Goal: Task Accomplishment & Management: Use online tool/utility

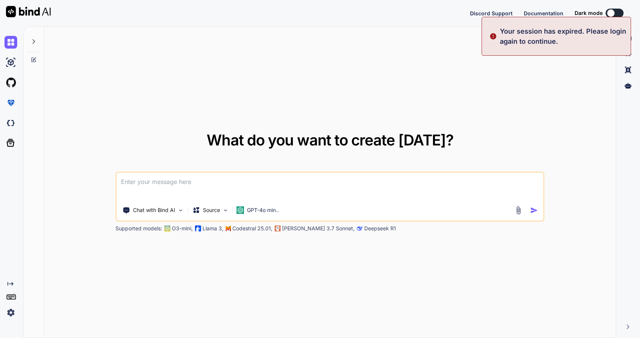
type textarea "x"
click at [598, 10] on button "Sign in" at bounding box center [608, 13] width 40 height 15
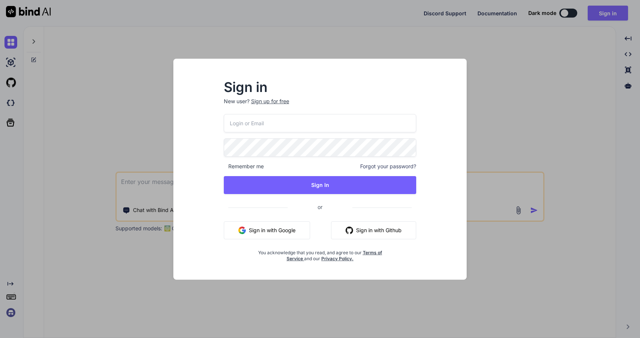
type input "mail@ross-sivertsen.com"
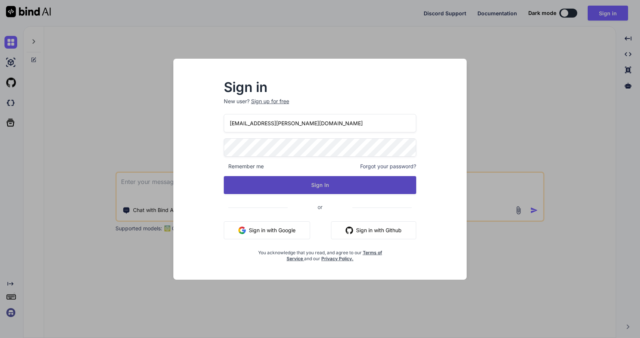
click at [361, 182] on button "Sign In" at bounding box center [320, 185] width 193 height 18
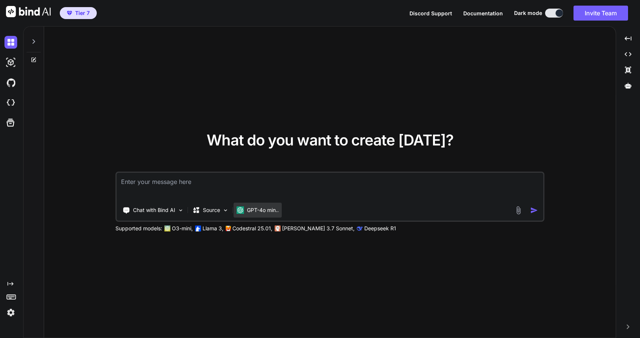
click at [253, 209] on p "GPT-4o min.." at bounding box center [263, 209] width 32 height 7
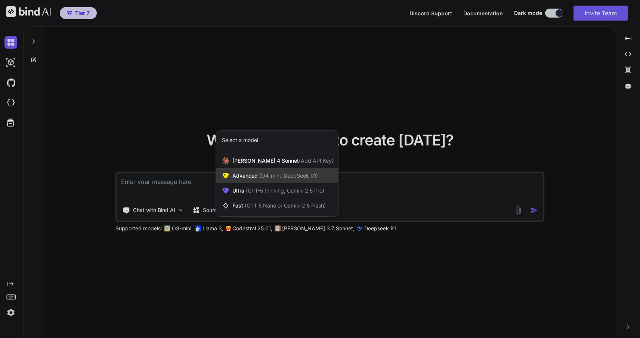
click at [263, 178] on span "(O4-mini, DeepSeek R1)" at bounding box center [288, 175] width 60 height 6
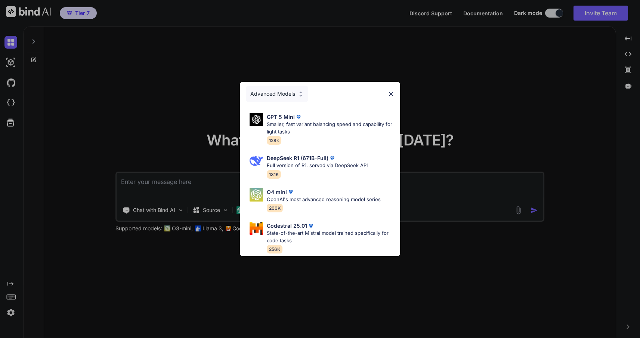
click at [284, 93] on div "Advanced Models" at bounding box center [277, 94] width 62 height 16
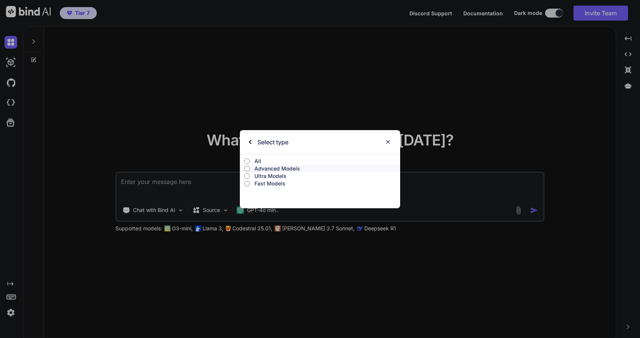
click at [271, 166] on p "Advanced Models" at bounding box center [326, 168] width 145 height 7
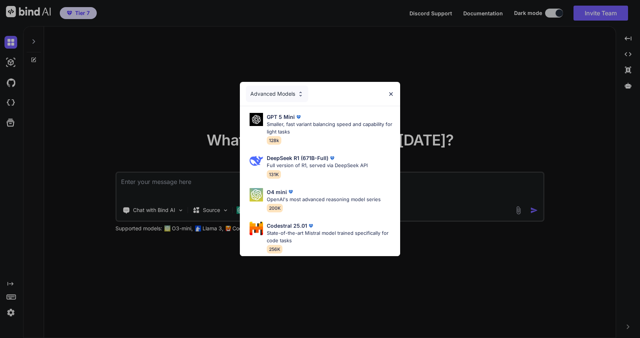
click at [265, 91] on div "Advanced Models" at bounding box center [277, 94] width 62 height 16
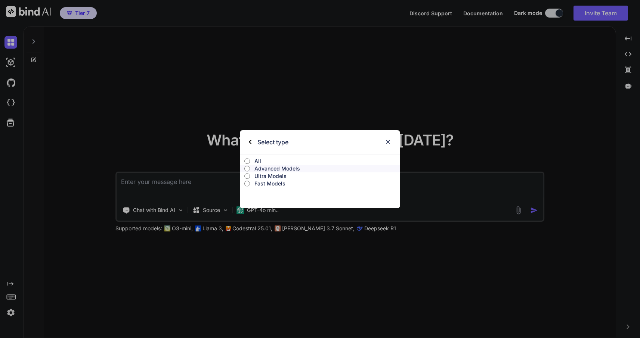
click at [259, 159] on p "All" at bounding box center [326, 160] width 145 height 7
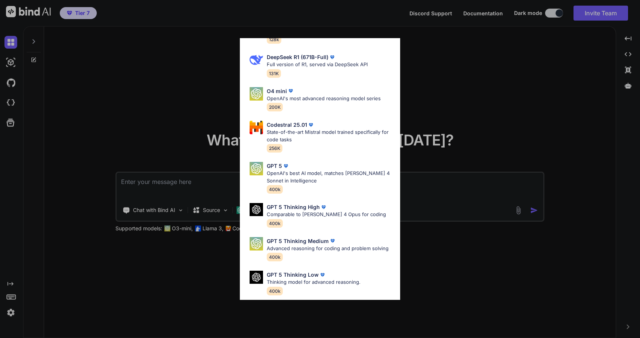
scroll to position [59, 0]
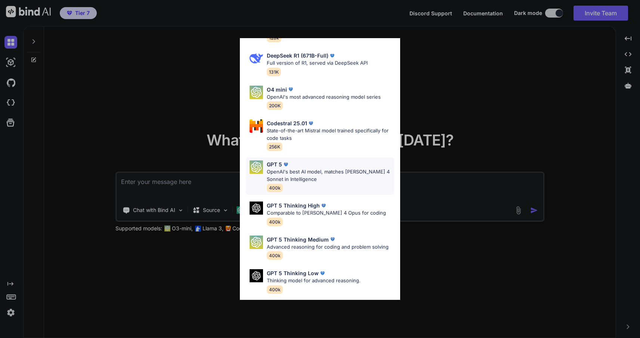
click at [297, 170] on p "OpenAI's best AI model, matches Claude 4 Sonnet in Intelligence" at bounding box center [330, 175] width 127 height 15
type textarea "x"
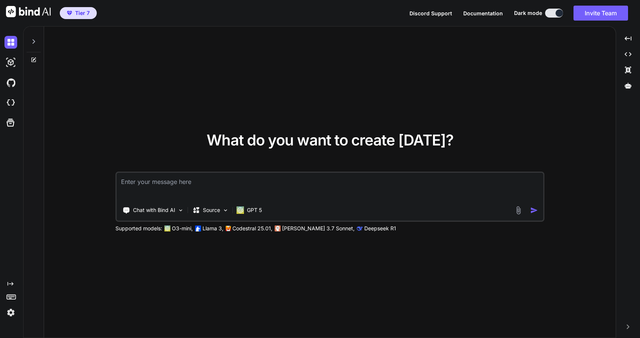
click at [257, 180] on textarea at bounding box center [330, 187] width 427 height 28
type textarea "h"
type textarea "x"
type textarea "hi"
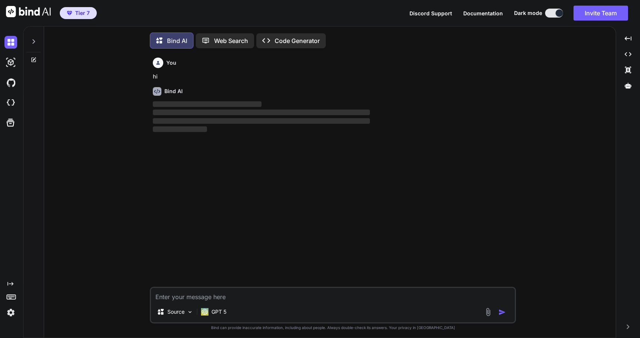
scroll to position [4, 0]
type textarea "x"
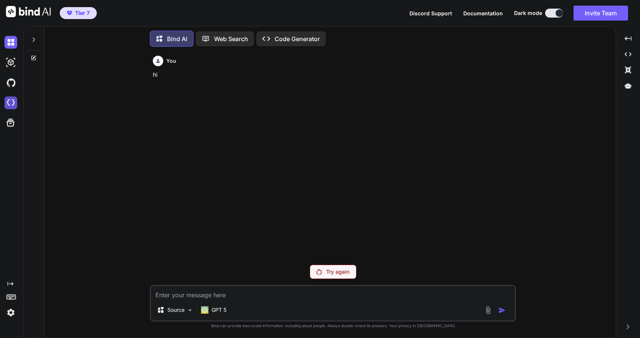
click at [12, 102] on img at bounding box center [10, 102] width 13 height 13
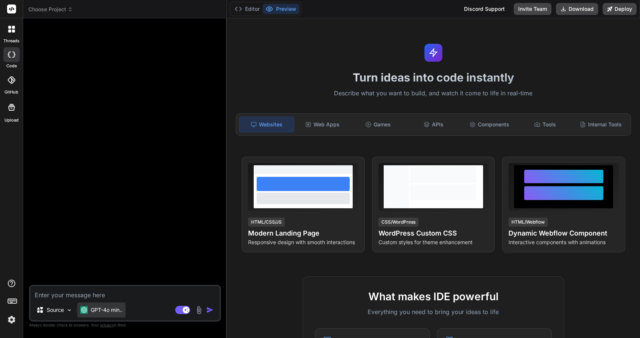
click at [101, 308] on p "GPT-4o min.." at bounding box center [107, 309] width 32 height 7
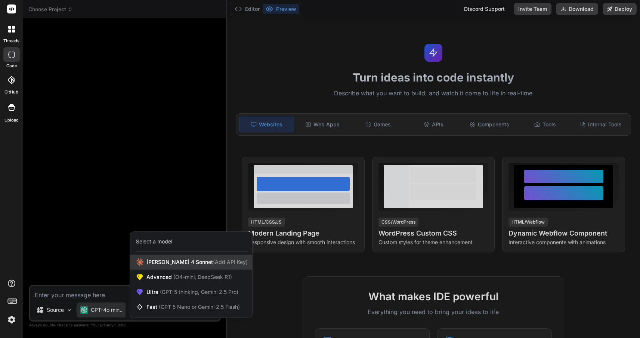
click at [152, 265] on span "[PERSON_NAME] 4 Sonnet (Add API Key)" at bounding box center [196, 261] width 101 height 7
type textarea "x"
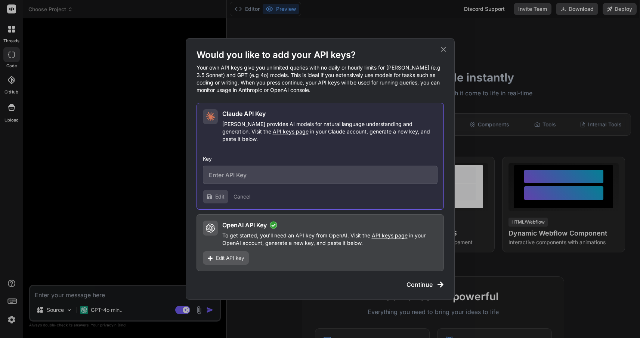
type input "sk-ant-api03-bRTbh9Wbm7grsk5loz35rlmB8qnMHfvZVpBl5fB_O-Dw5rcvVUEKUp0bvAMMOfdPLb…"
click at [250, 194] on button "Collapse" at bounding box center [250, 196] width 21 height 7
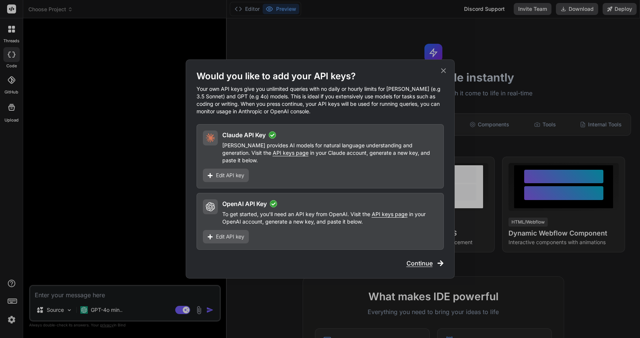
click at [232, 233] on span "Edit API key" at bounding box center [230, 236] width 28 height 7
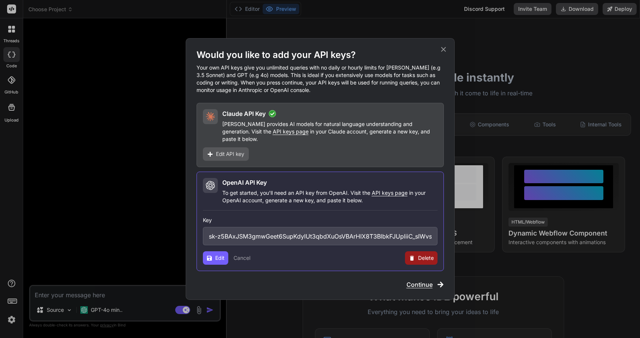
click at [426, 254] on span "Delete" at bounding box center [426, 257] width 16 height 7
click at [414, 235] on input "sk-z5BAxJSM3gmwGeet6SupKdylUt3qbdXuOsVBArHIX8T3BlbkFJUpliiC_sIWvsF5gOJxwNlpB8vC…" at bounding box center [320, 236] width 235 height 18
click at [406, 254] on button "Delete" at bounding box center [406, 257] width 16 height 7
type textarea "x"
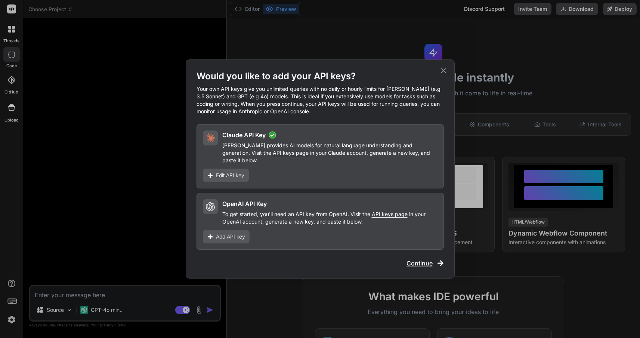
click at [414, 260] on span "Continue" at bounding box center [419, 263] width 26 height 9
